Goal: Task Accomplishment & Management: Manage account settings

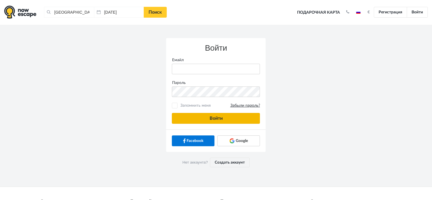
type input "[PERSON_NAME][EMAIL_ADDRESS][DOMAIN_NAME]"
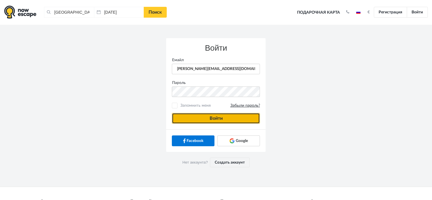
click at [228, 116] on button "Войти" at bounding box center [216, 118] width 88 height 11
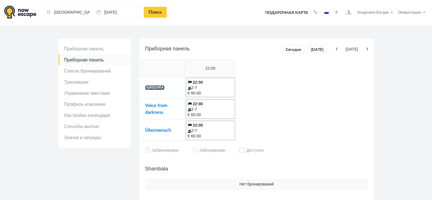
click at [155, 89] on link "Shambala" at bounding box center [154, 87] width 19 height 5
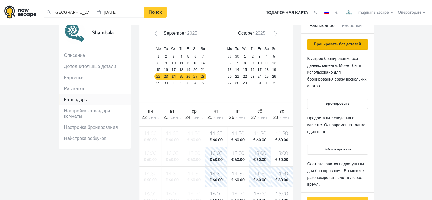
scroll to position [28, 0]
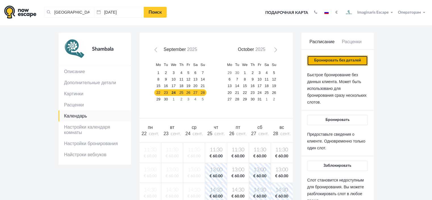
click at [341, 61] on button "Бронировать без деталей" at bounding box center [337, 60] width 61 height 10
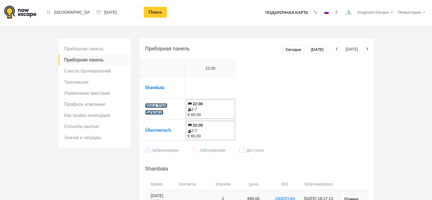
click at [162, 106] on link "Voice from darkness" at bounding box center [156, 108] width 22 height 11
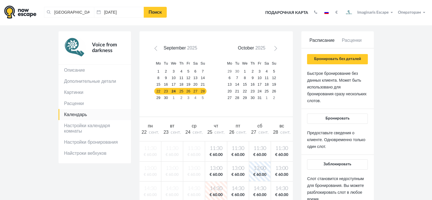
scroll to position [28, 0]
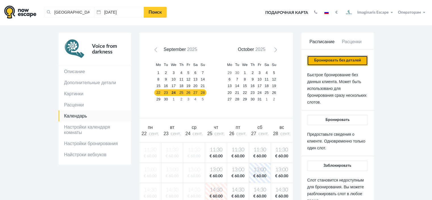
click at [337, 60] on button "Бронировать без деталей" at bounding box center [337, 60] width 61 height 10
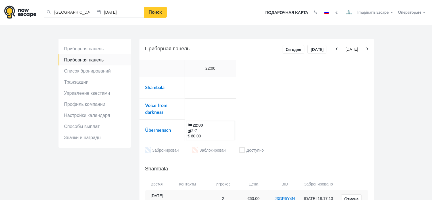
click at [166, 126] on td "Übermensch" at bounding box center [161, 130] width 45 height 21
click at [165, 131] on link "Übermensch" at bounding box center [158, 130] width 26 height 5
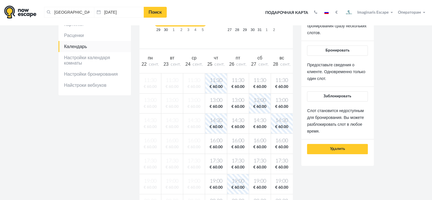
scroll to position [57, 0]
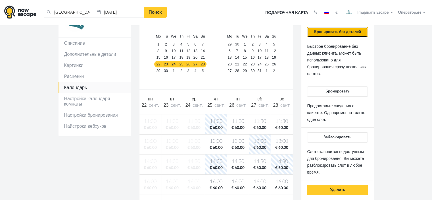
click at [337, 31] on button "Бронировать без деталей" at bounding box center [337, 32] width 61 height 10
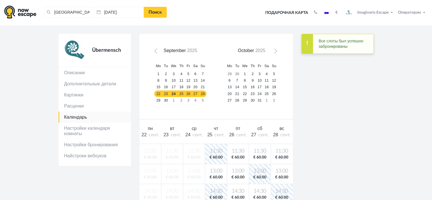
scroll to position [0, 0]
